Goal: Find specific page/section: Find specific page/section

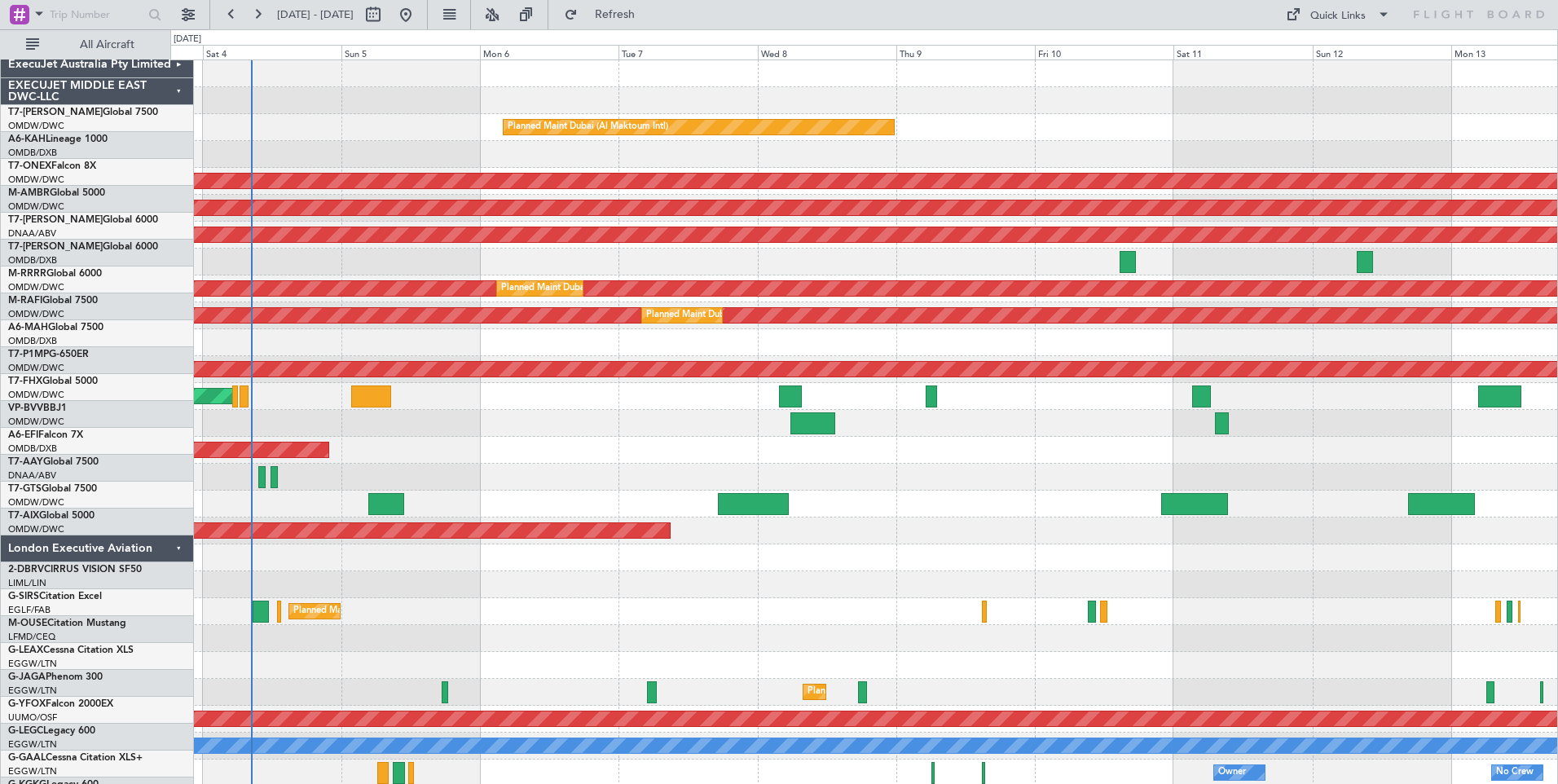
click at [142, 777] on div "G-KGKG Legacy 600" at bounding box center [100, 784] width 185 height 14
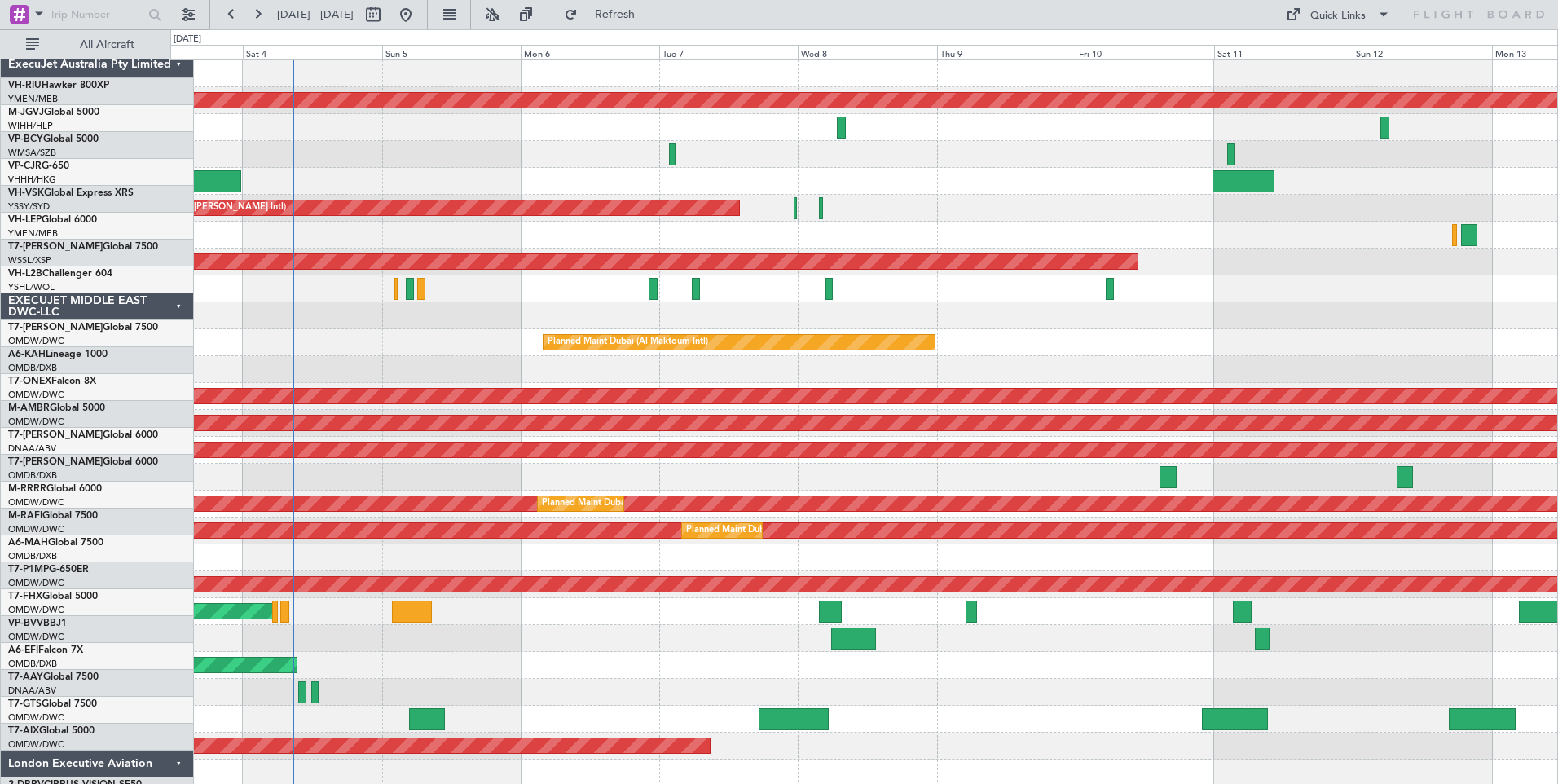
click at [1377, 114] on div at bounding box center [864, 128] width 1387 height 27
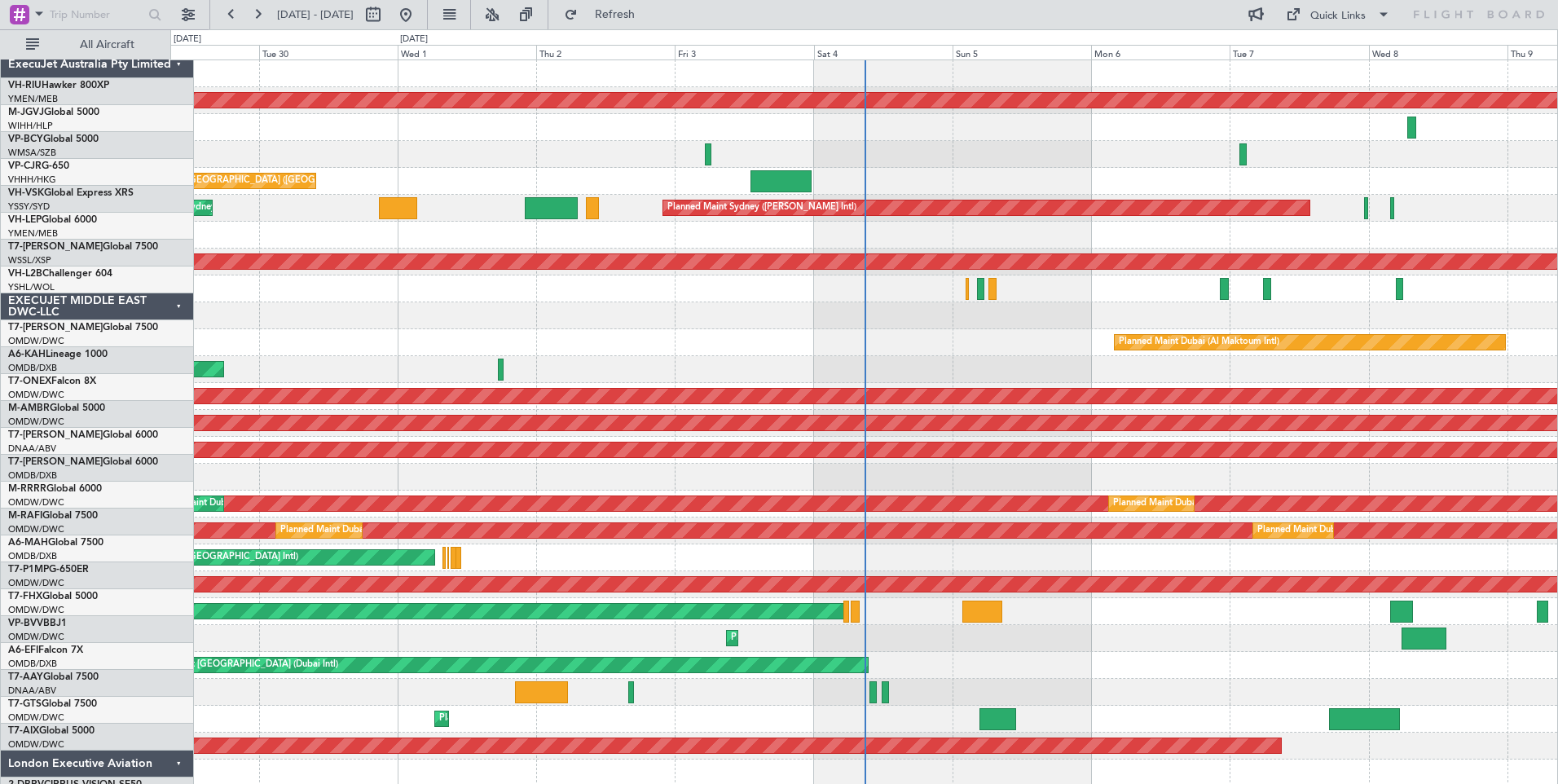
scroll to position [163, 0]
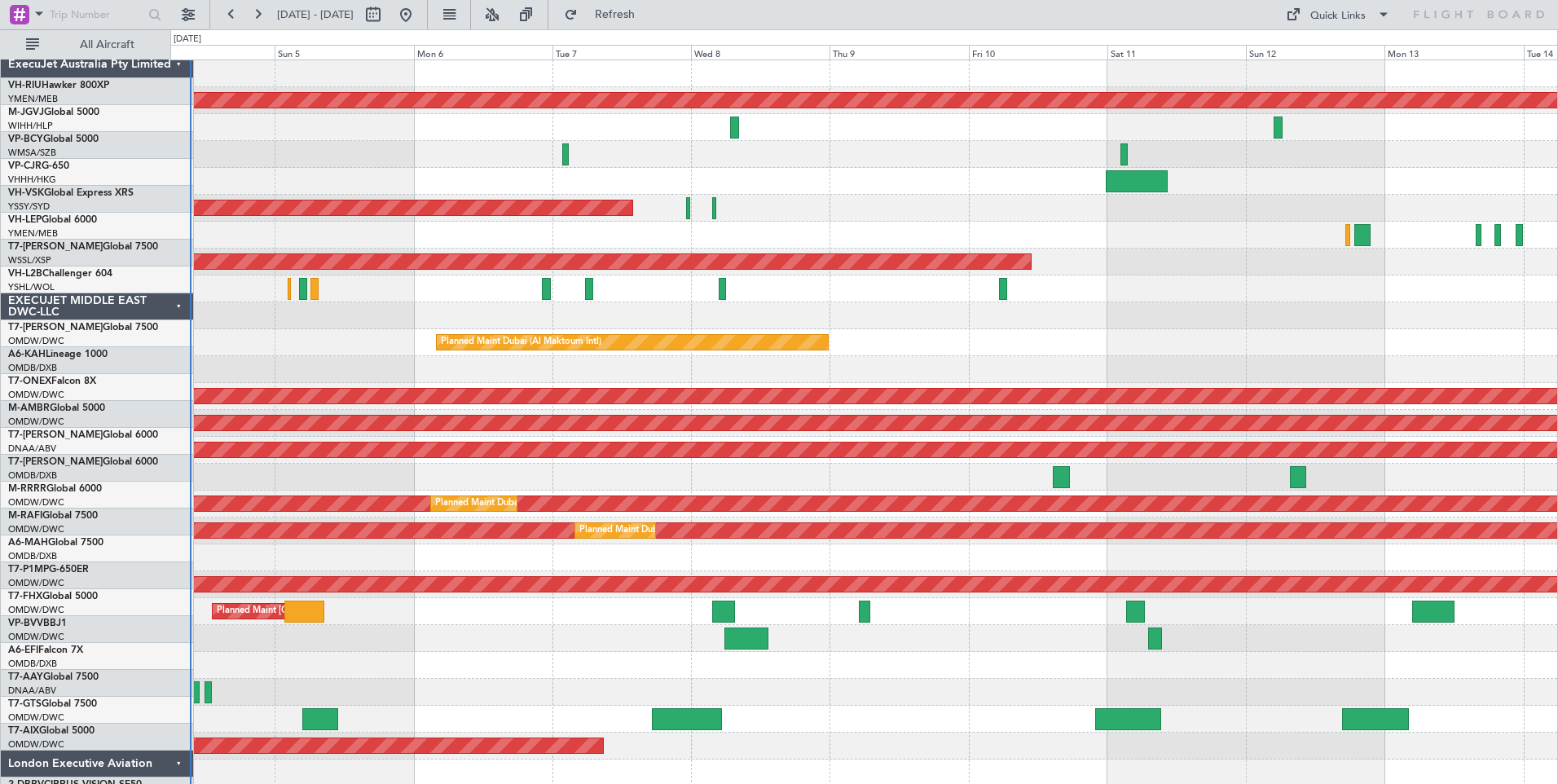
click at [143, 53] on div "ExecuJet Australia Pty Limited" at bounding box center [97, 65] width 193 height 27
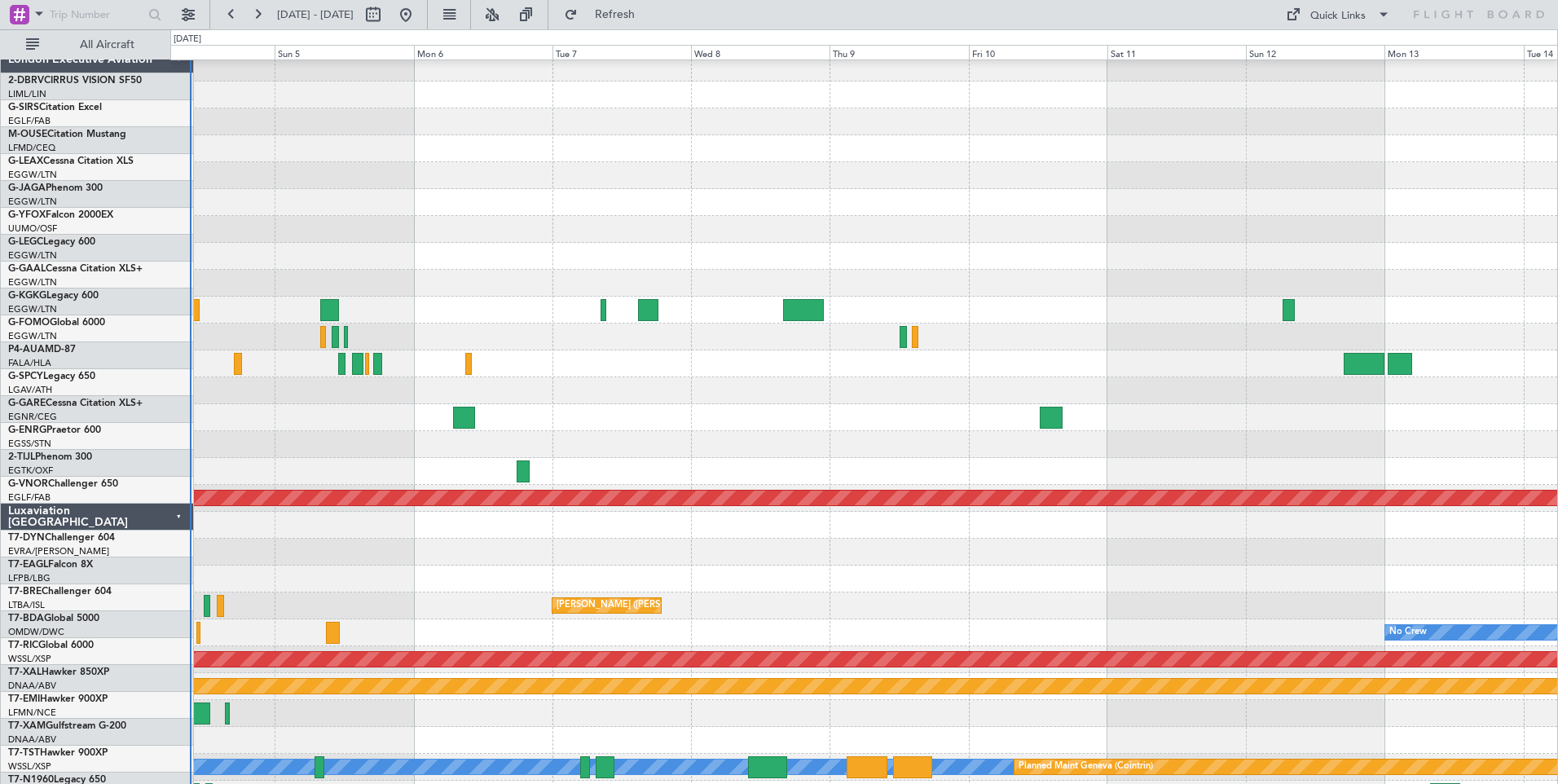
scroll to position [652, 0]
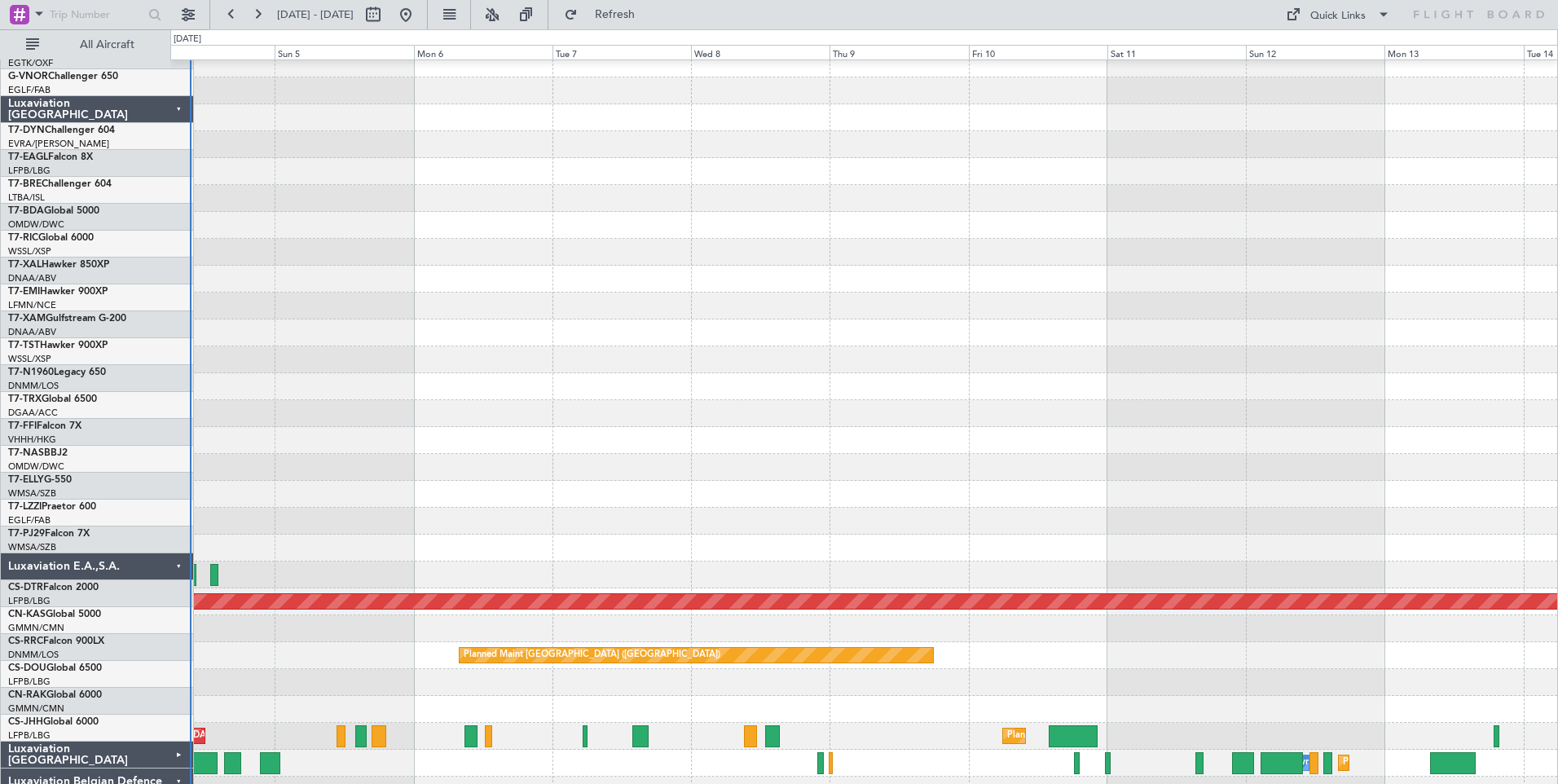
scroll to position [997, 0]
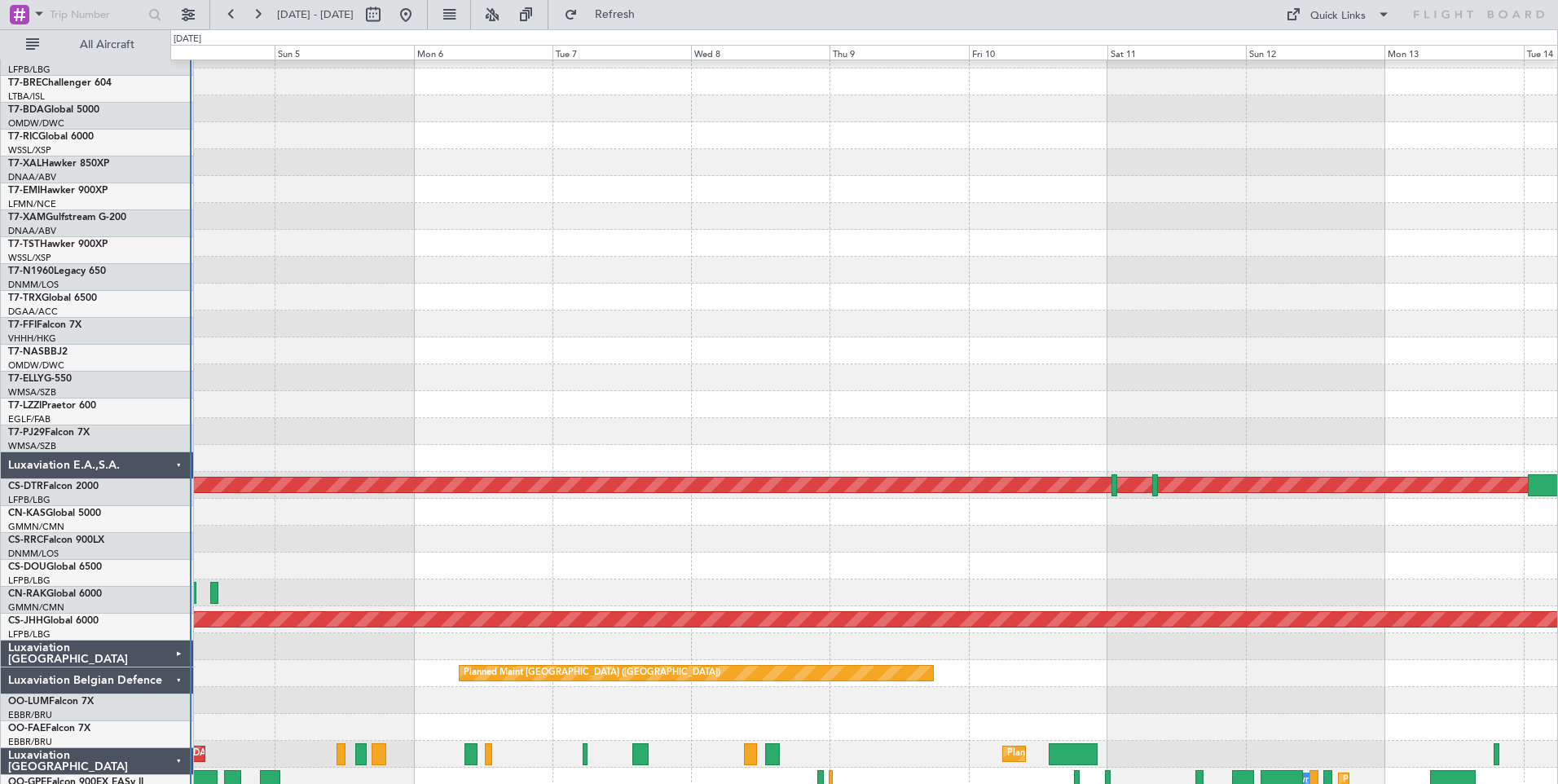
scroll to position [960, 0]
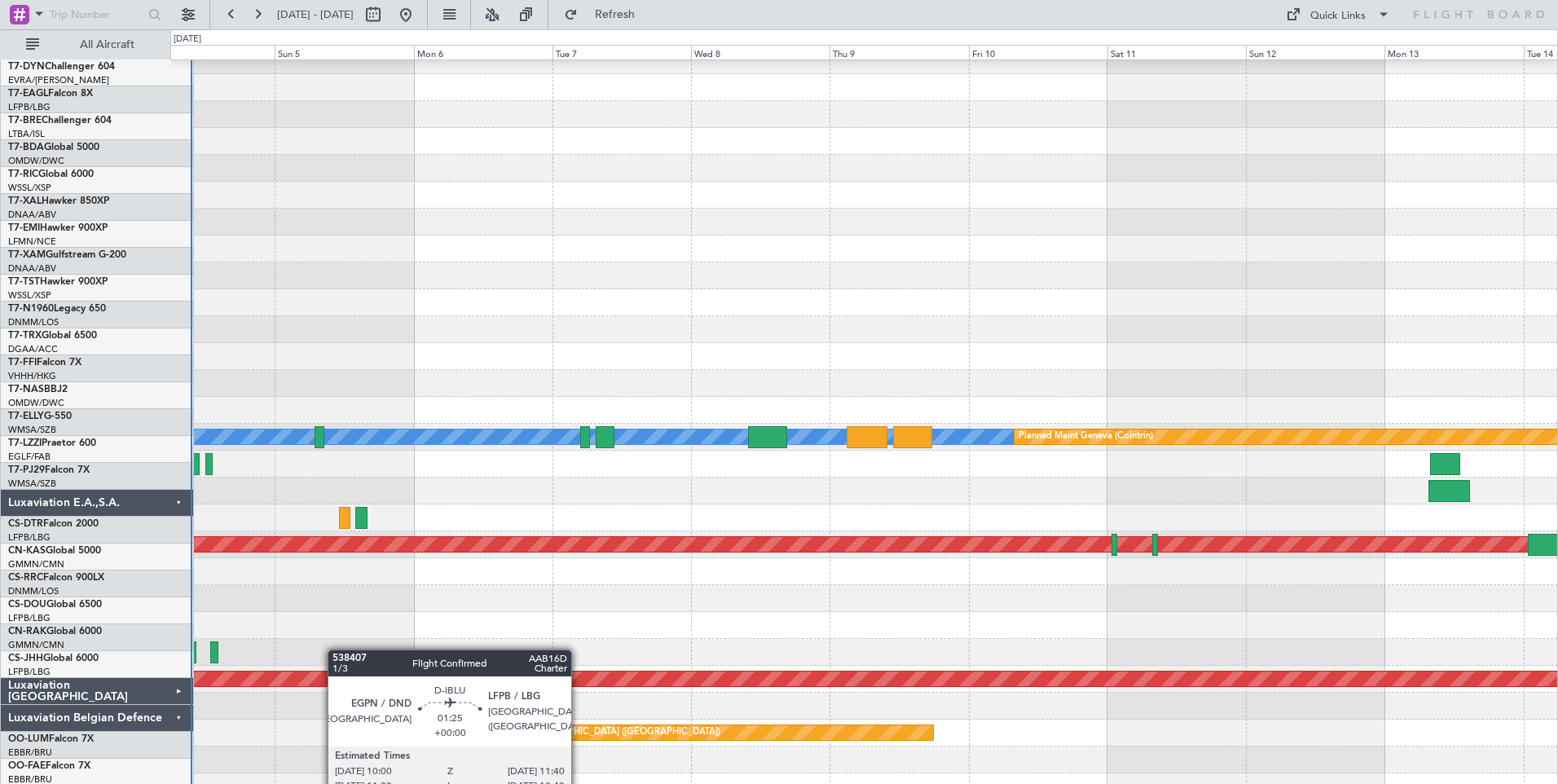
scroll to position [900, 0]
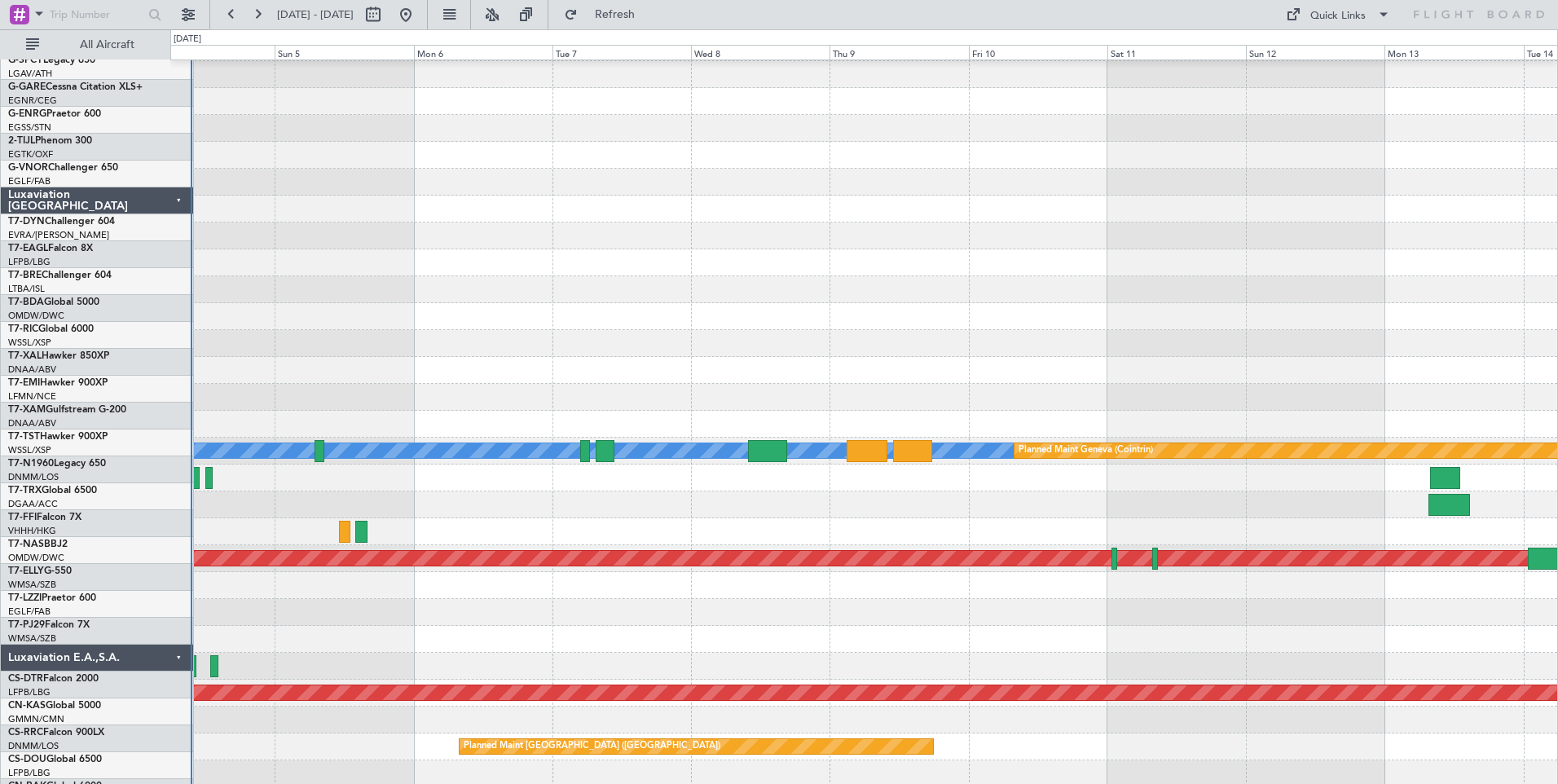
scroll to position [723, 0]
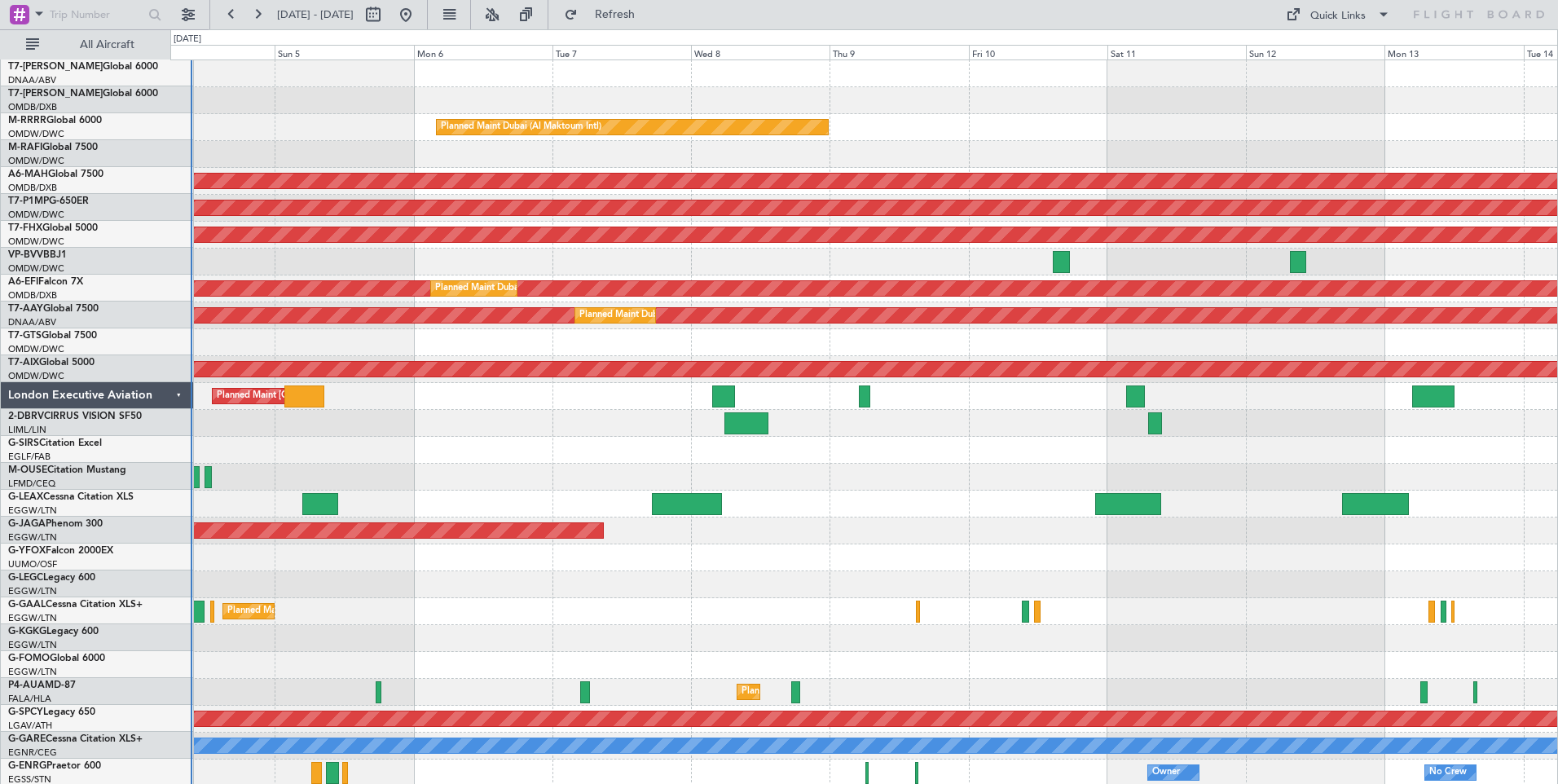
scroll to position [0, 0]
